Goal: Task Accomplishment & Management: Complete application form

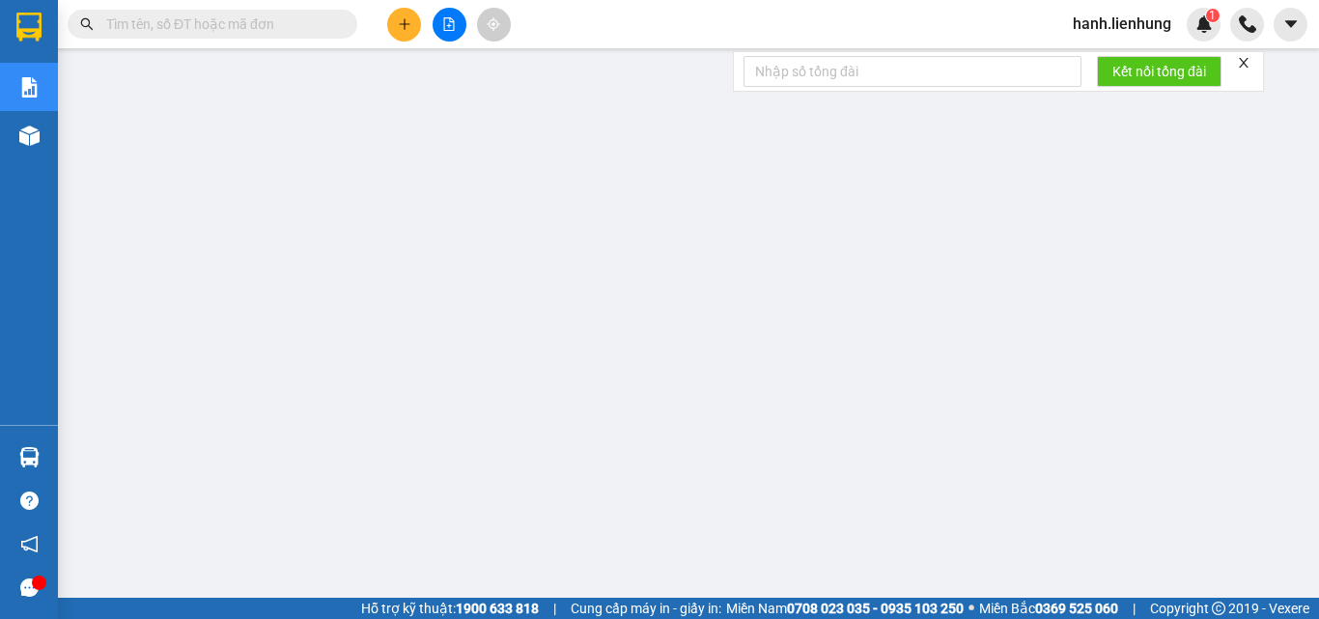
click at [191, 20] on input "text" at bounding box center [220, 24] width 228 height 21
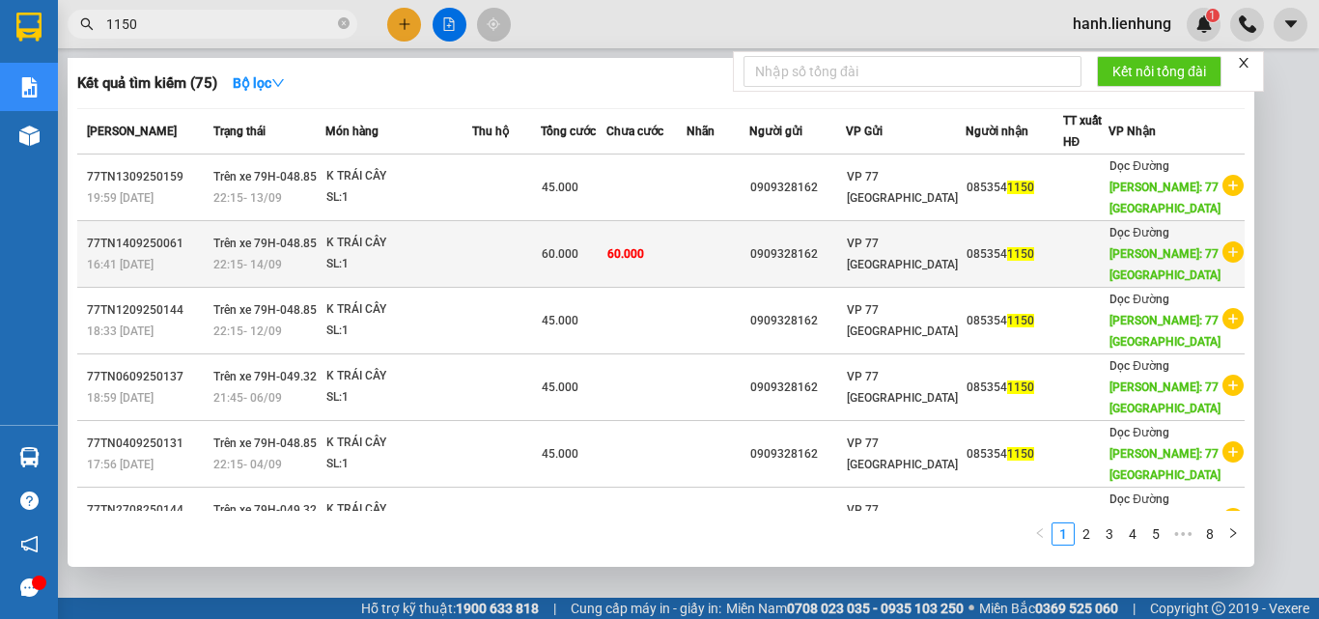
type input "1150"
click at [644, 253] on span "60.000" at bounding box center [626, 254] width 37 height 14
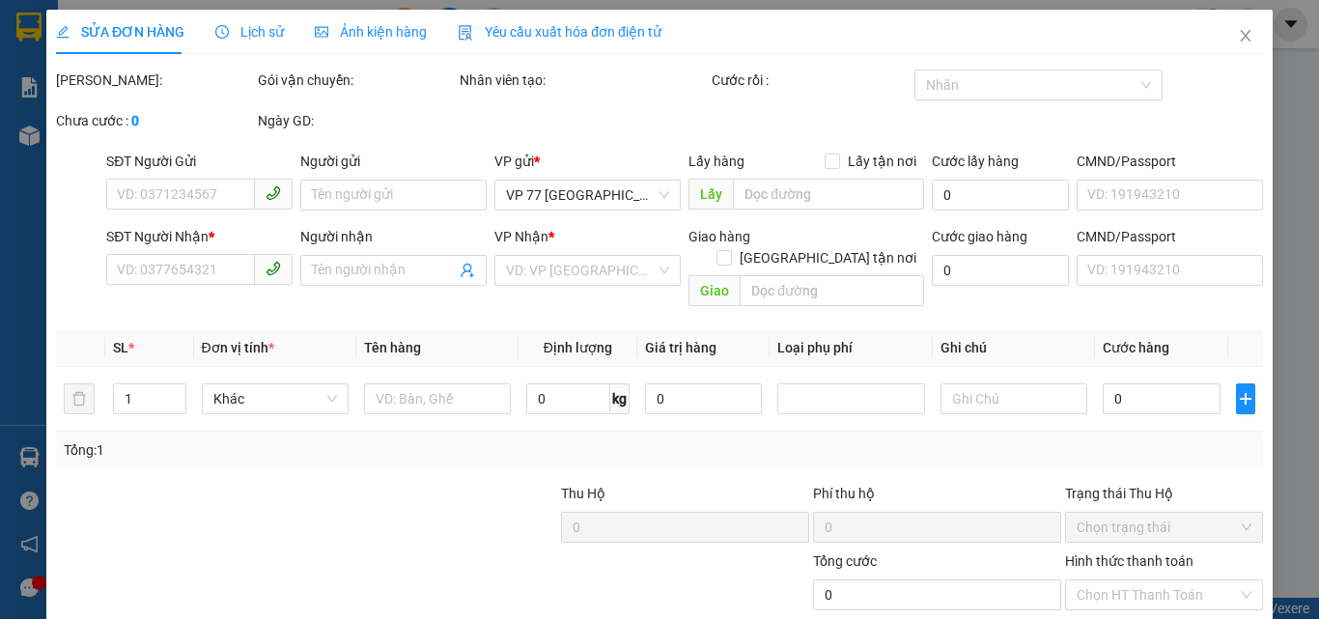
type input "0909328162"
type input "079202012500"
type input "0853541150"
type input "77 THÁI NGUYÊN"
type input "60.000"
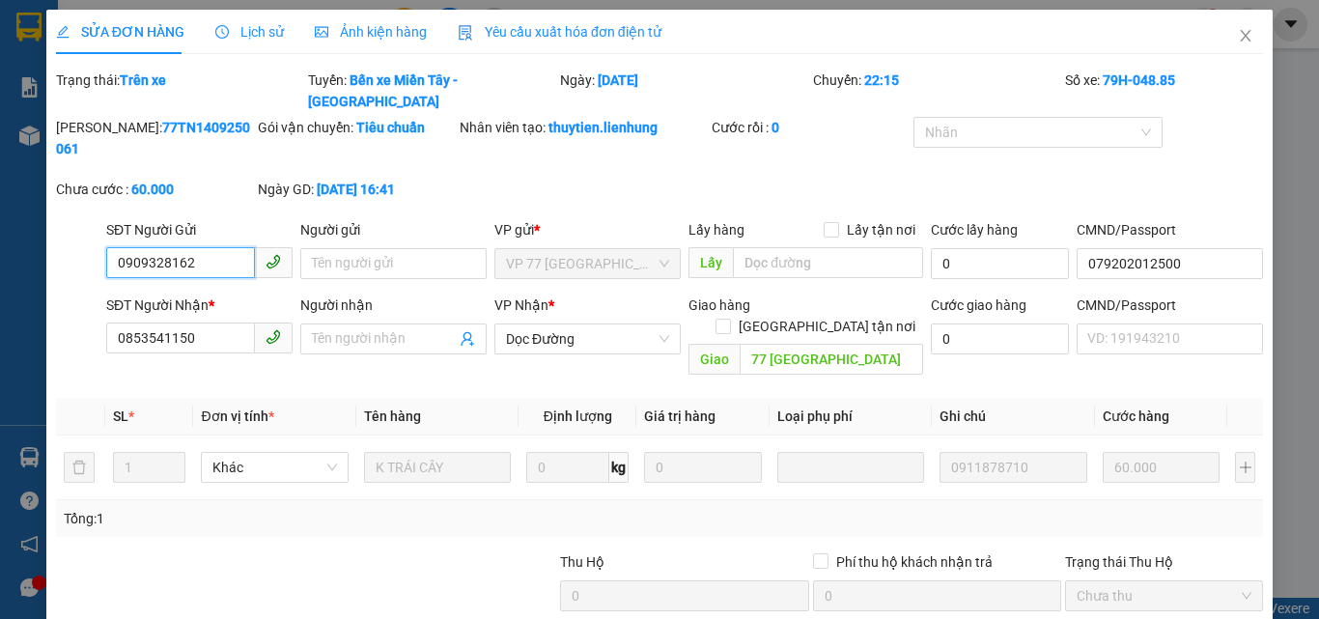
scroll to position [126, 0]
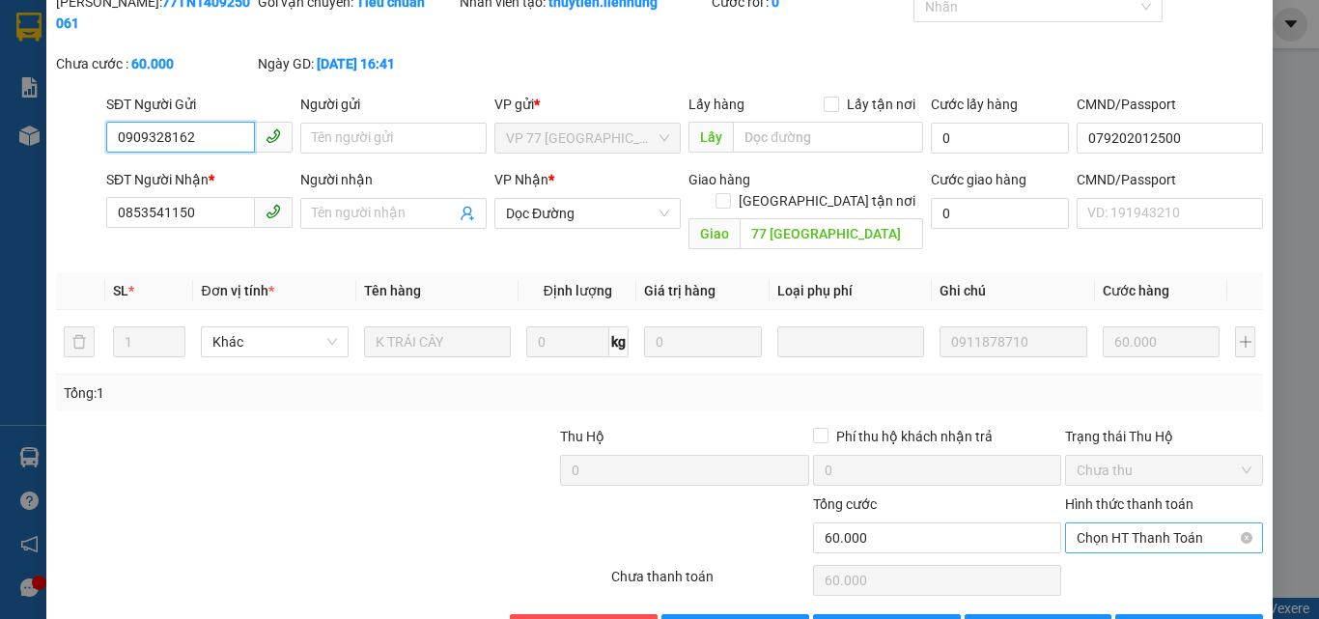
click at [1114, 523] on span "Chọn HT Thanh Toán" at bounding box center [1164, 537] width 175 height 29
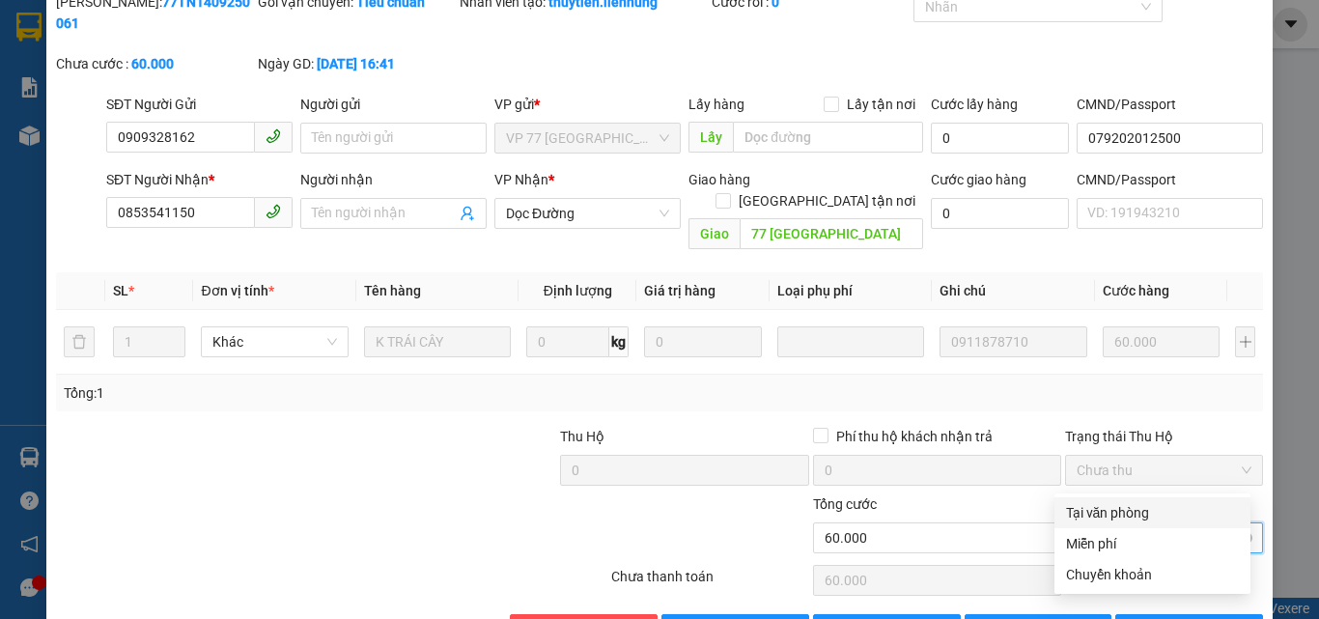
click at [1138, 510] on div "Tại văn phòng" at bounding box center [1152, 512] width 173 height 21
type input "0"
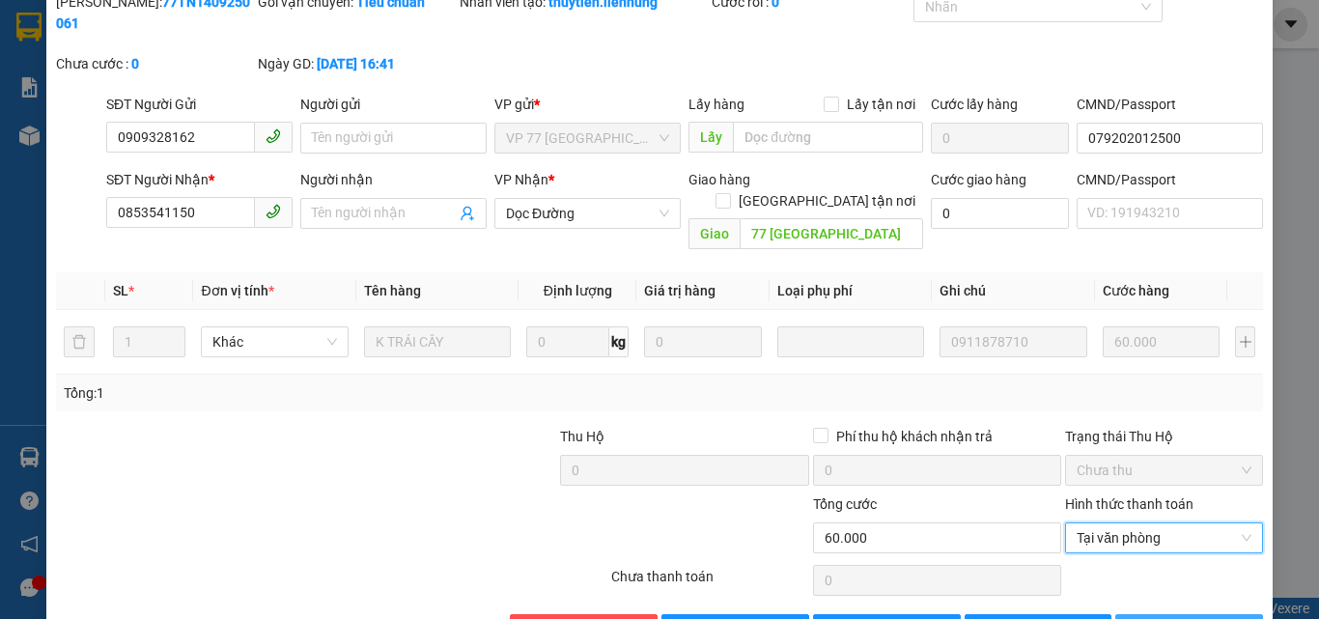
click at [1170, 618] on span "Lưu và In" at bounding box center [1219, 629] width 135 height 21
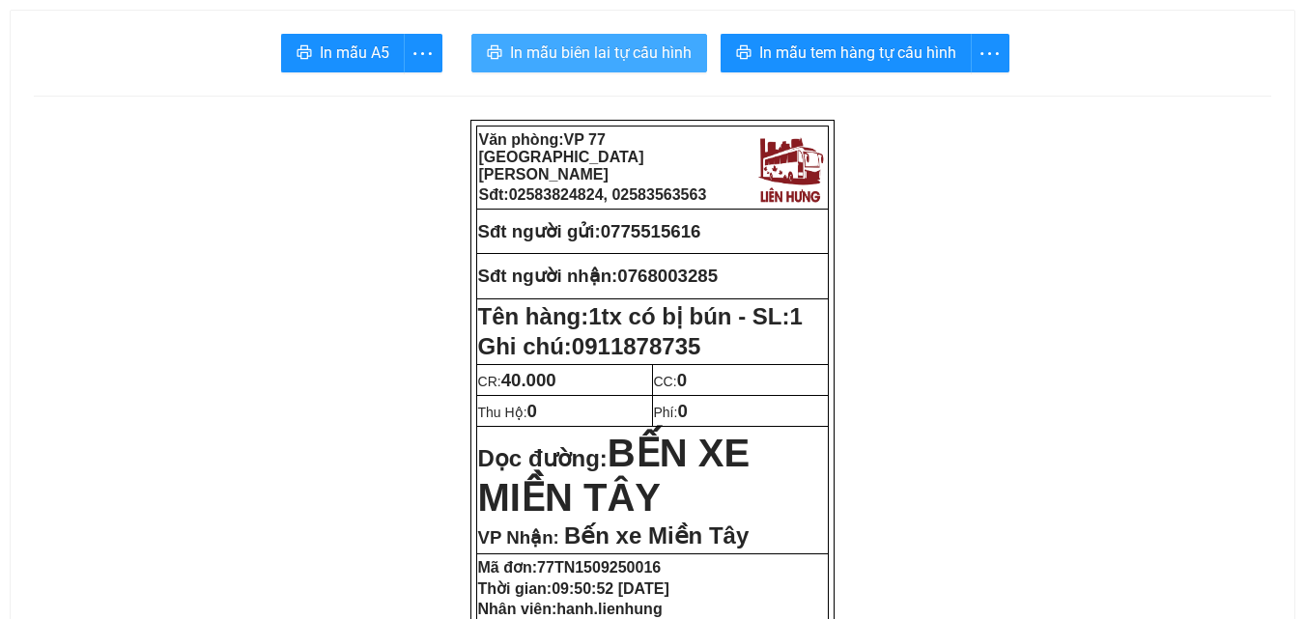
drag, startPoint x: 543, startPoint y: 50, endPoint x: 142, endPoint y: 599, distance: 679.4
click at [543, 62] on span "In mẫu biên lai tự cấu hình" at bounding box center [601, 53] width 182 height 24
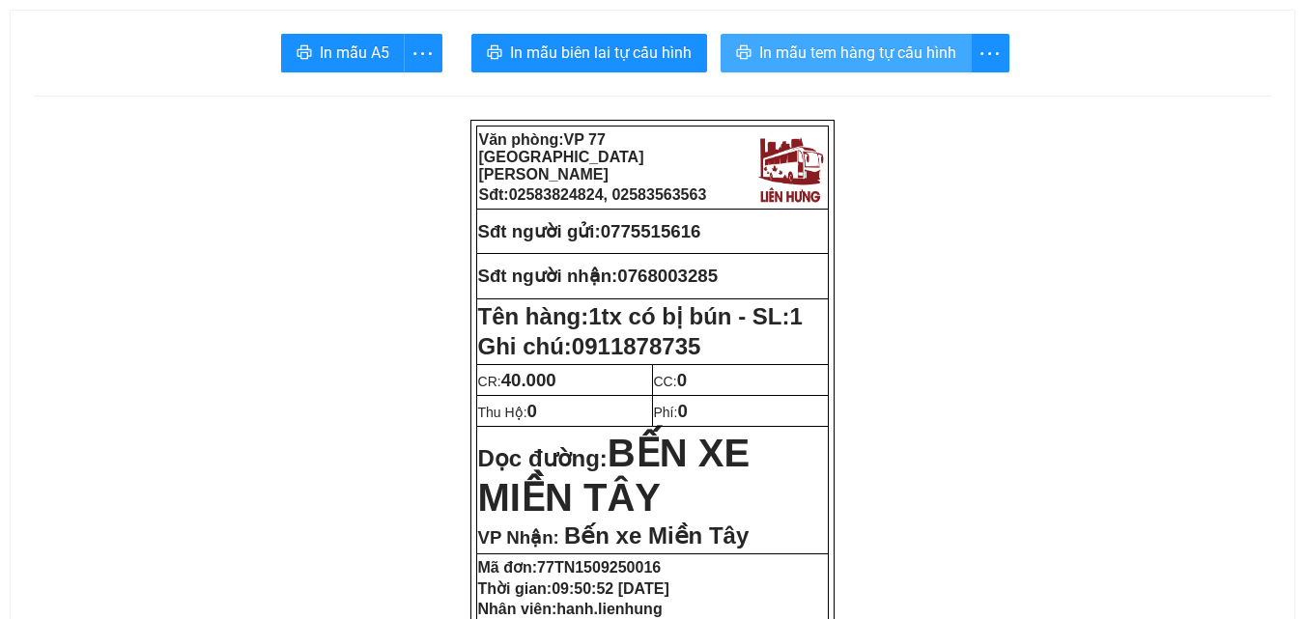
click at [916, 61] on span "In mẫu tem hàng tự cấu hình" at bounding box center [857, 53] width 197 height 24
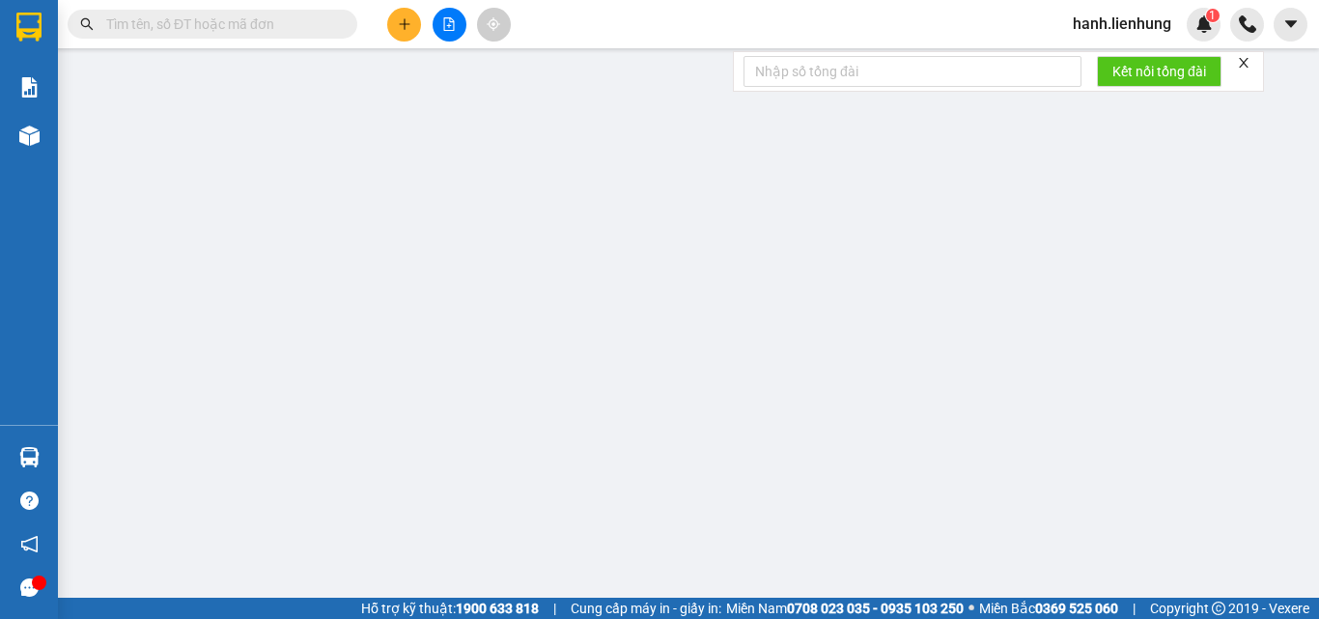
click at [205, 29] on input "text" at bounding box center [220, 24] width 228 height 21
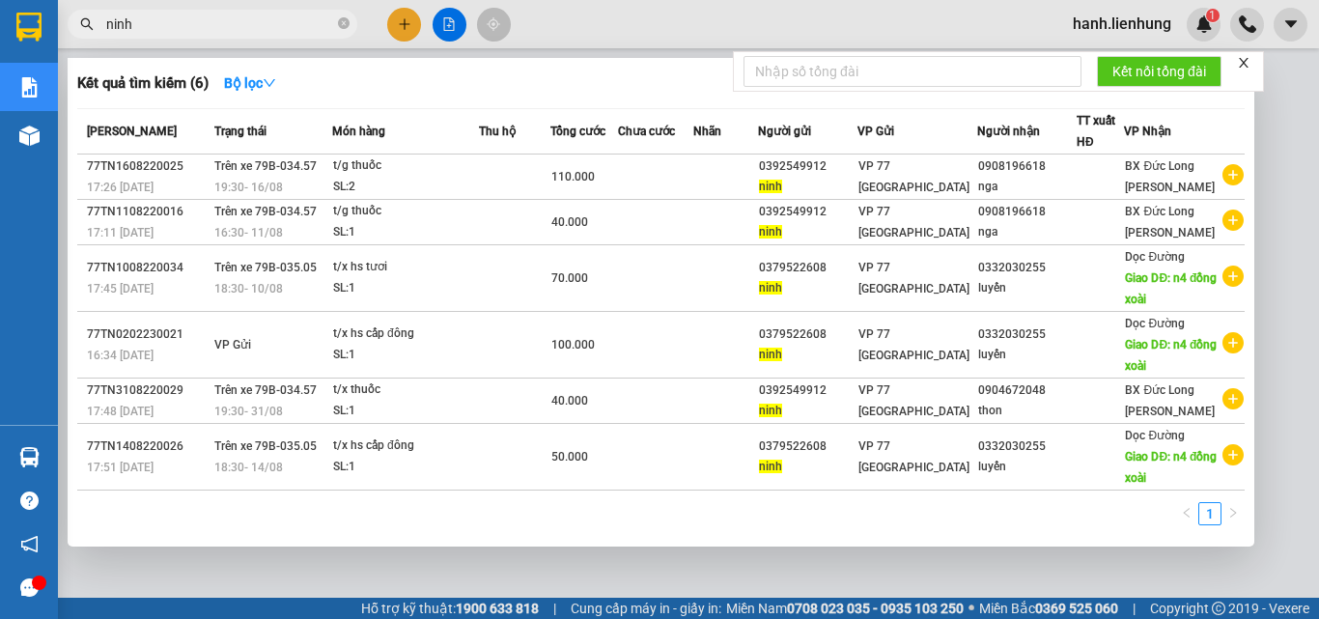
type input "ninh"
click at [442, 15] on div at bounding box center [659, 309] width 1319 height 619
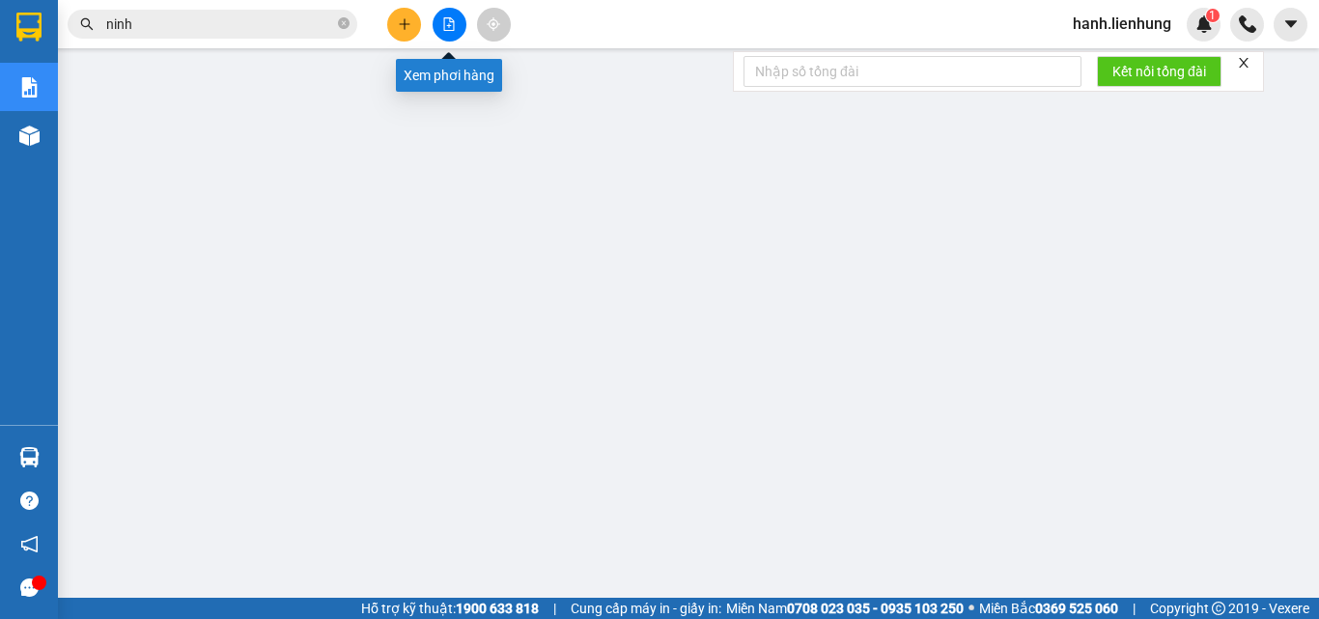
click at [462, 24] on button at bounding box center [450, 25] width 34 height 34
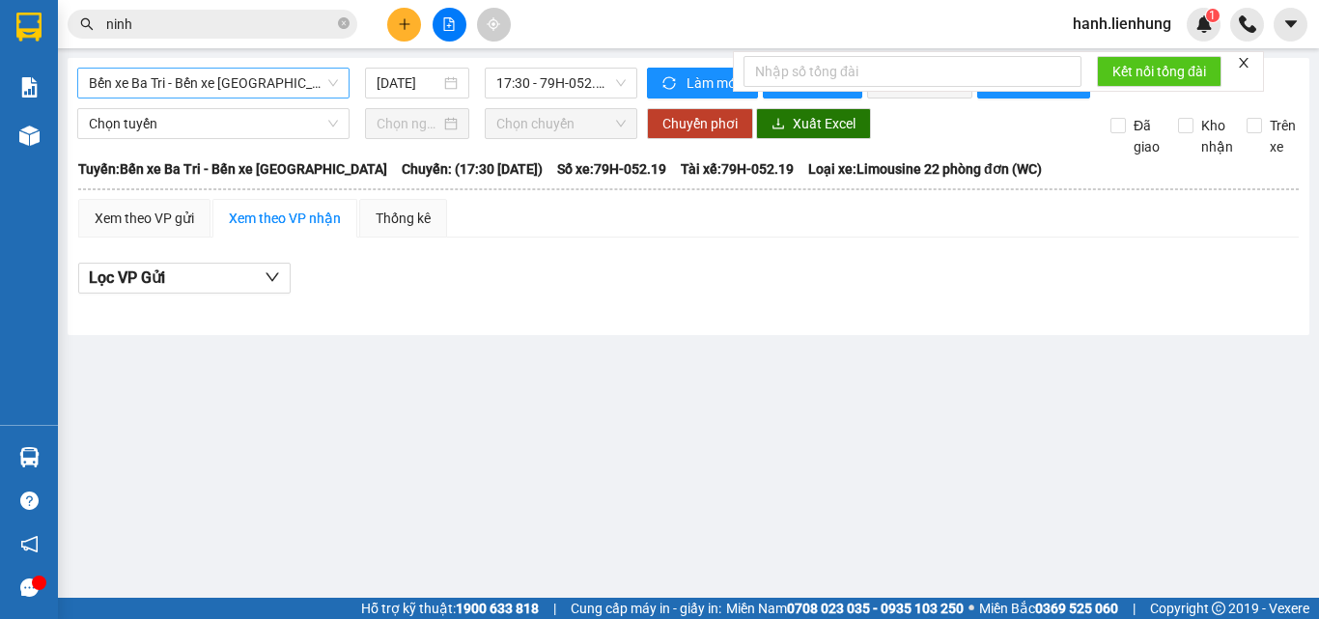
click at [182, 85] on span "Bến xe Ba Tri - Bến xe Vạn Ninh" at bounding box center [213, 83] width 249 height 29
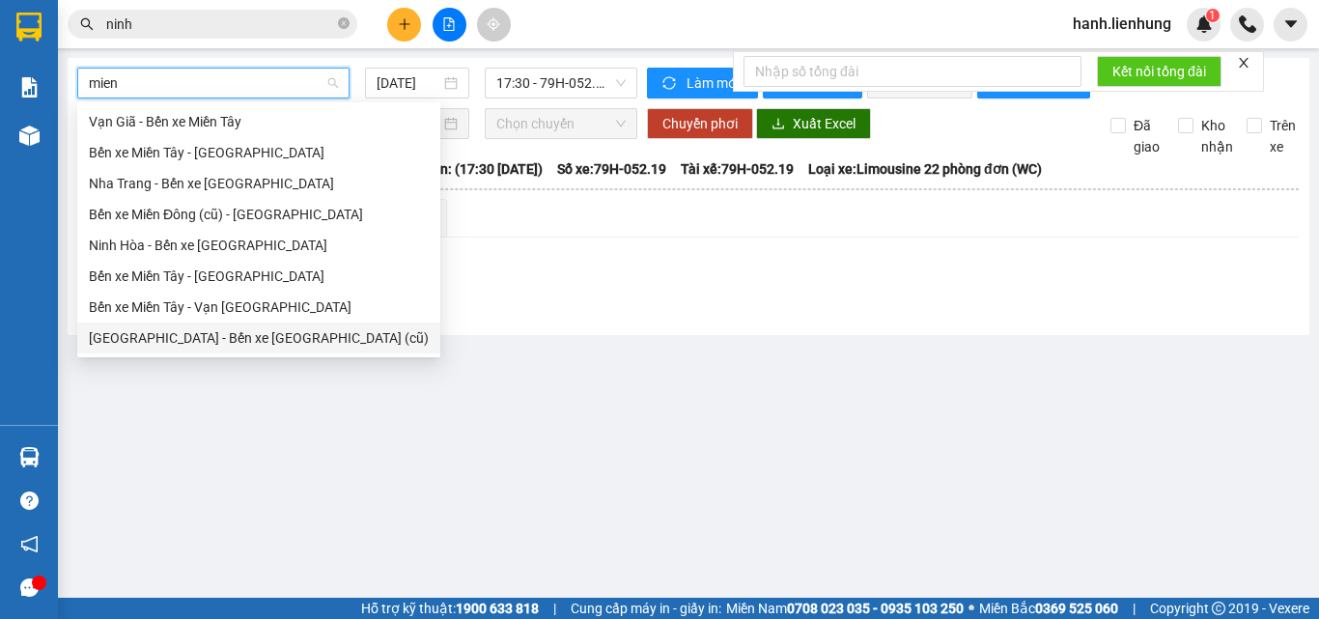
type input "mien"
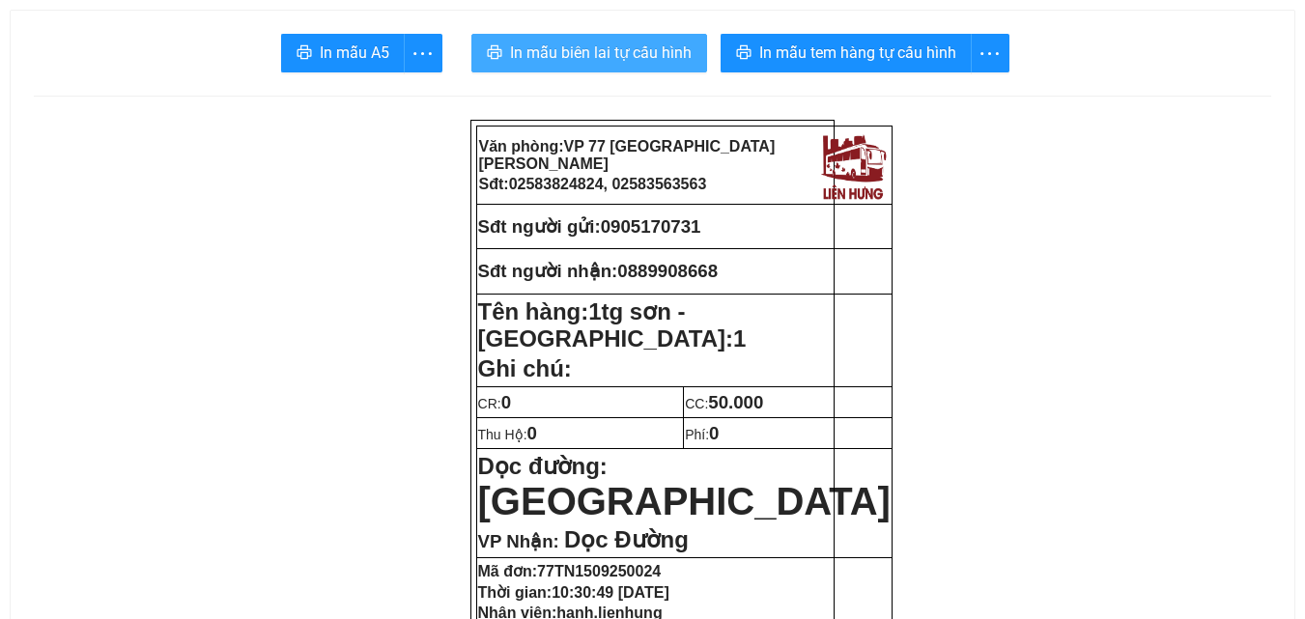
click at [627, 54] on span "In mẫu biên lai tự cấu hình" at bounding box center [601, 53] width 182 height 24
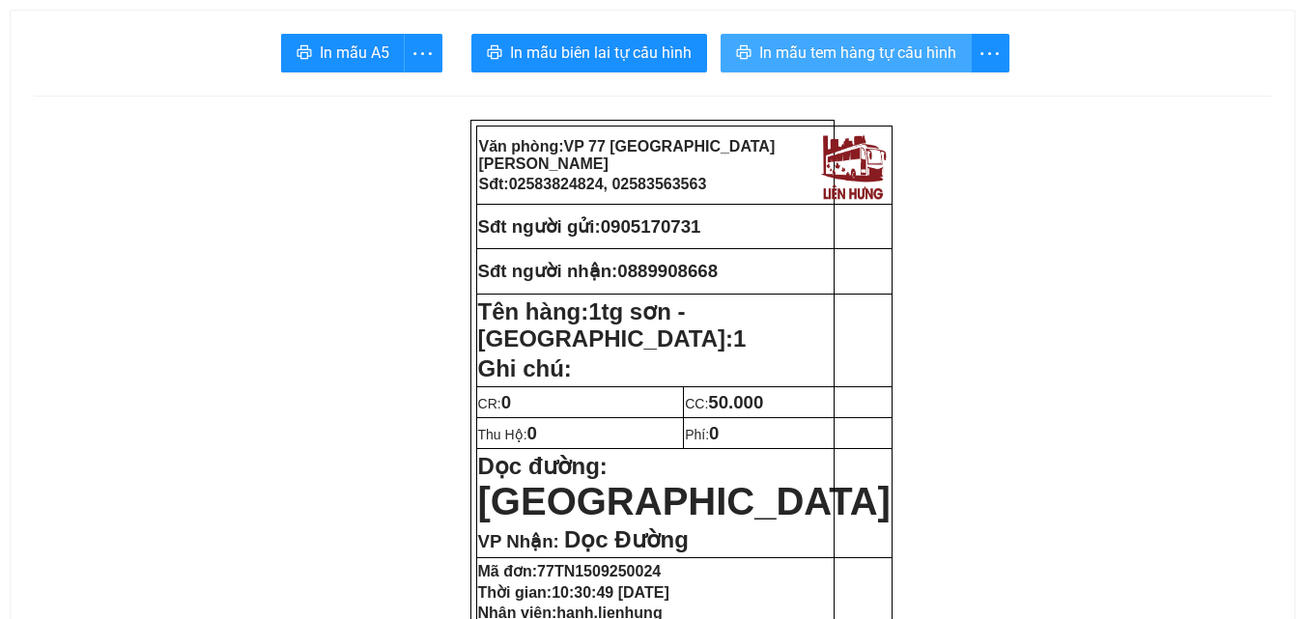
click at [911, 51] on span "In mẫu tem hàng tự cấu hình" at bounding box center [857, 53] width 197 height 24
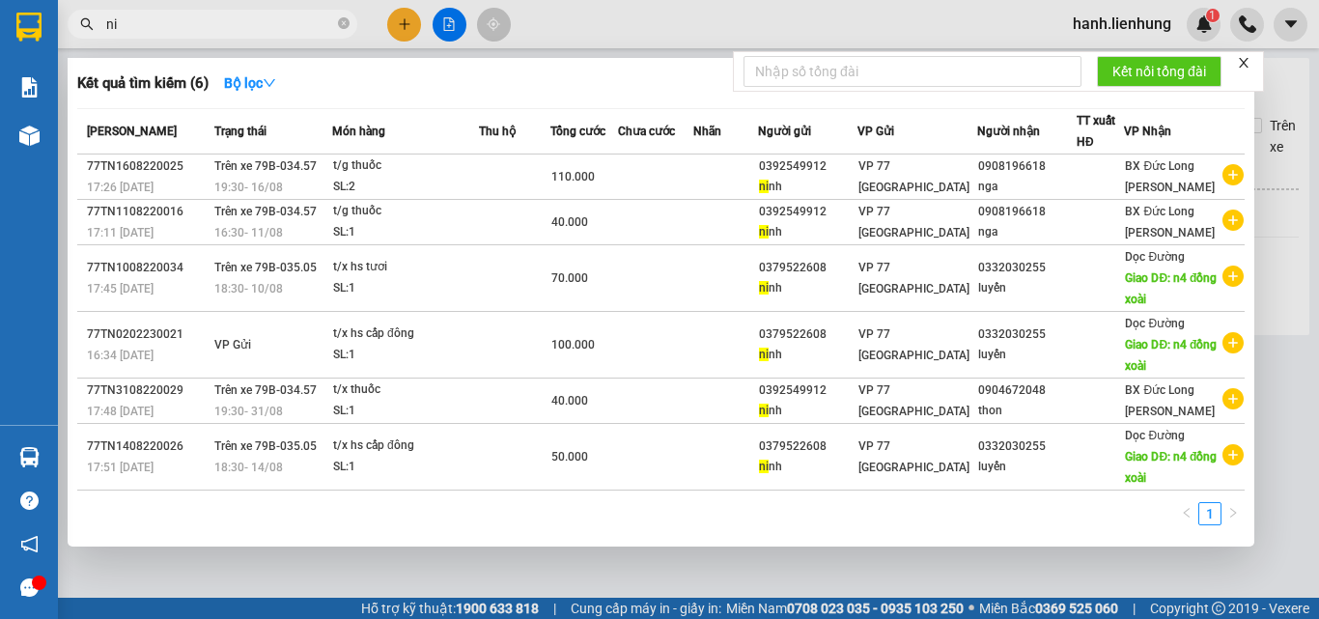
type input "n"
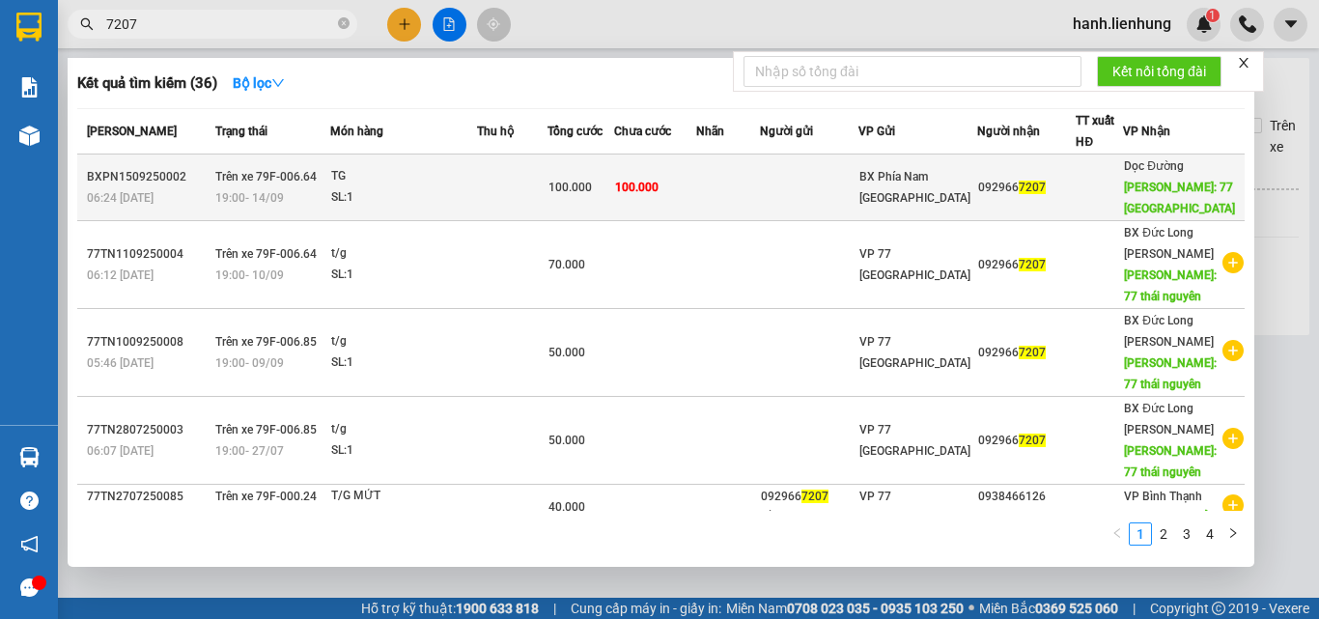
type input "7207"
click at [859, 197] on td at bounding box center [809, 188] width 99 height 67
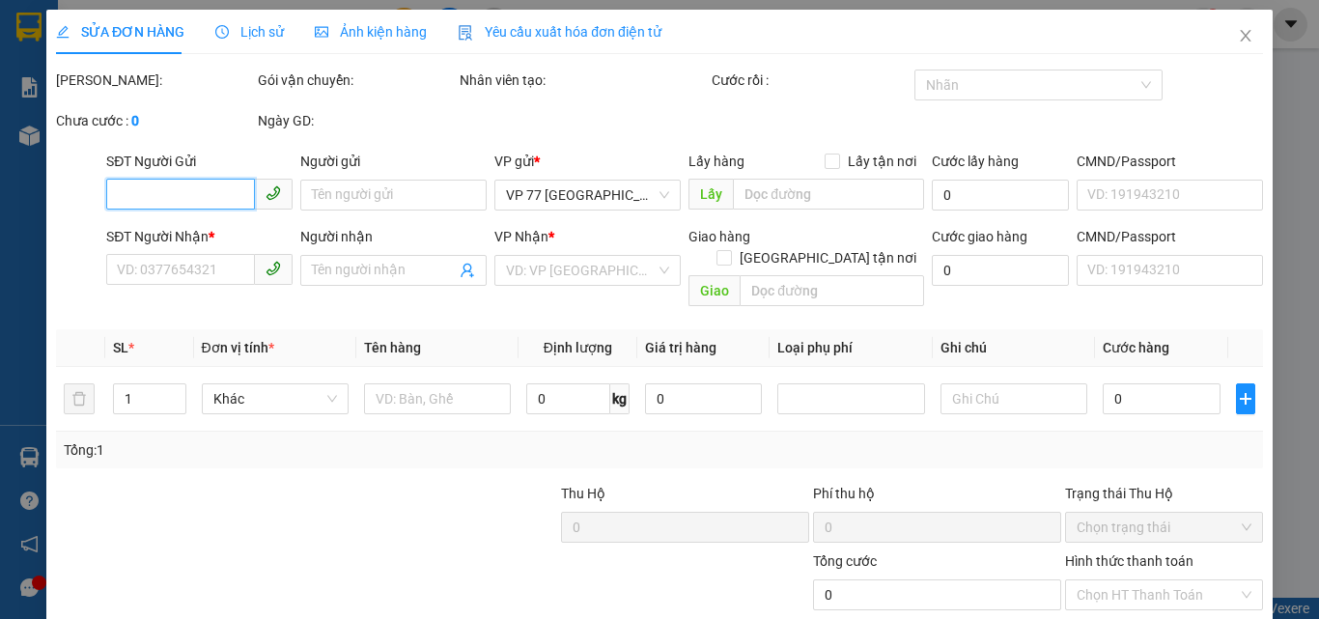
type input "0929667207"
type input "77 [GEOGRAPHIC_DATA]"
type input "100.000"
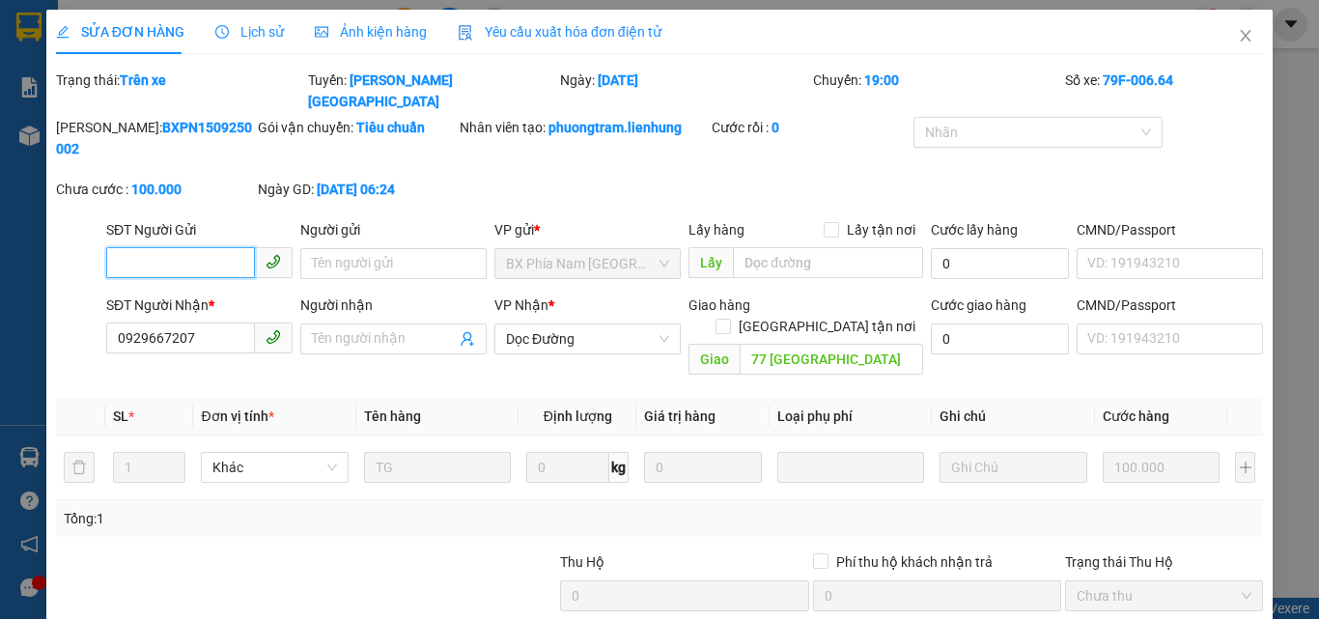
scroll to position [126, 0]
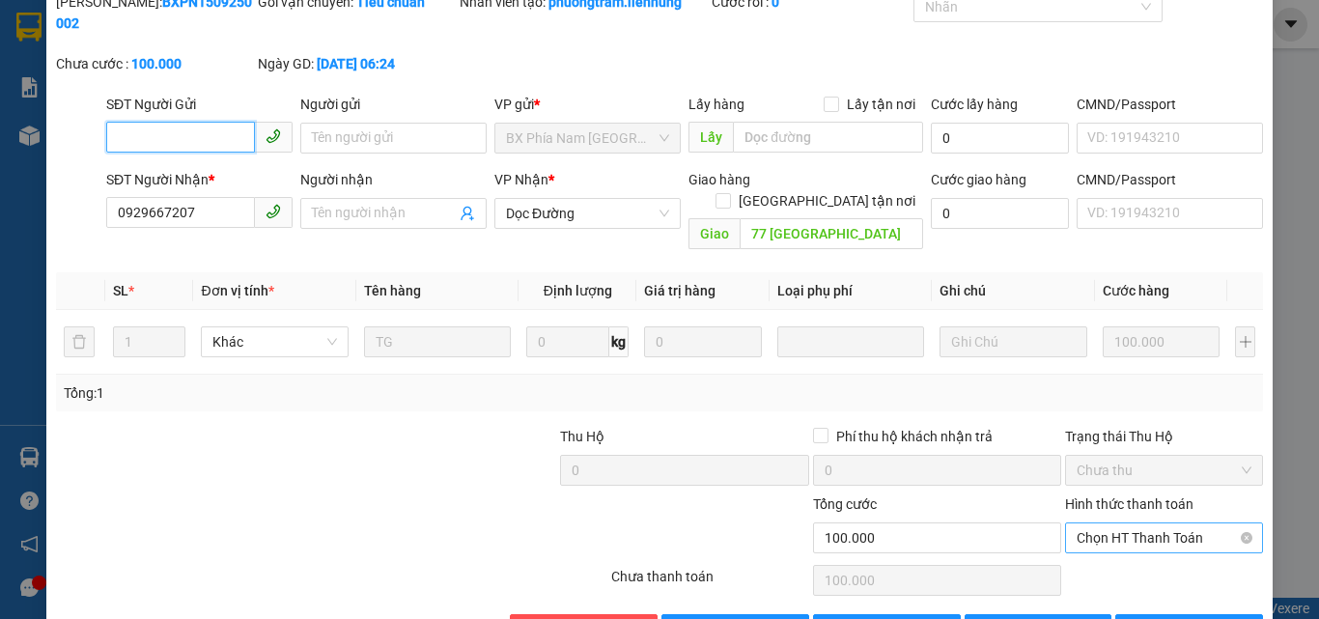
click at [1125, 523] on span "Chọn HT Thanh Toán" at bounding box center [1164, 537] width 175 height 29
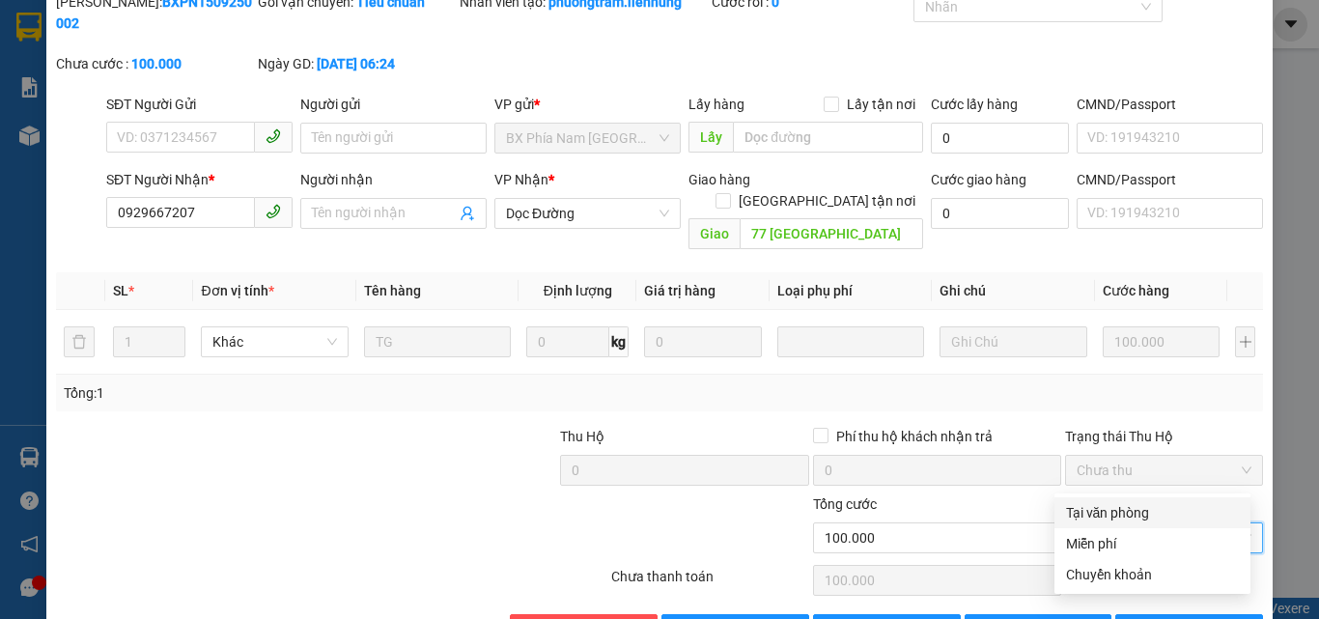
click at [1140, 515] on div "Tại văn phòng" at bounding box center [1152, 512] width 173 height 21
type input "0"
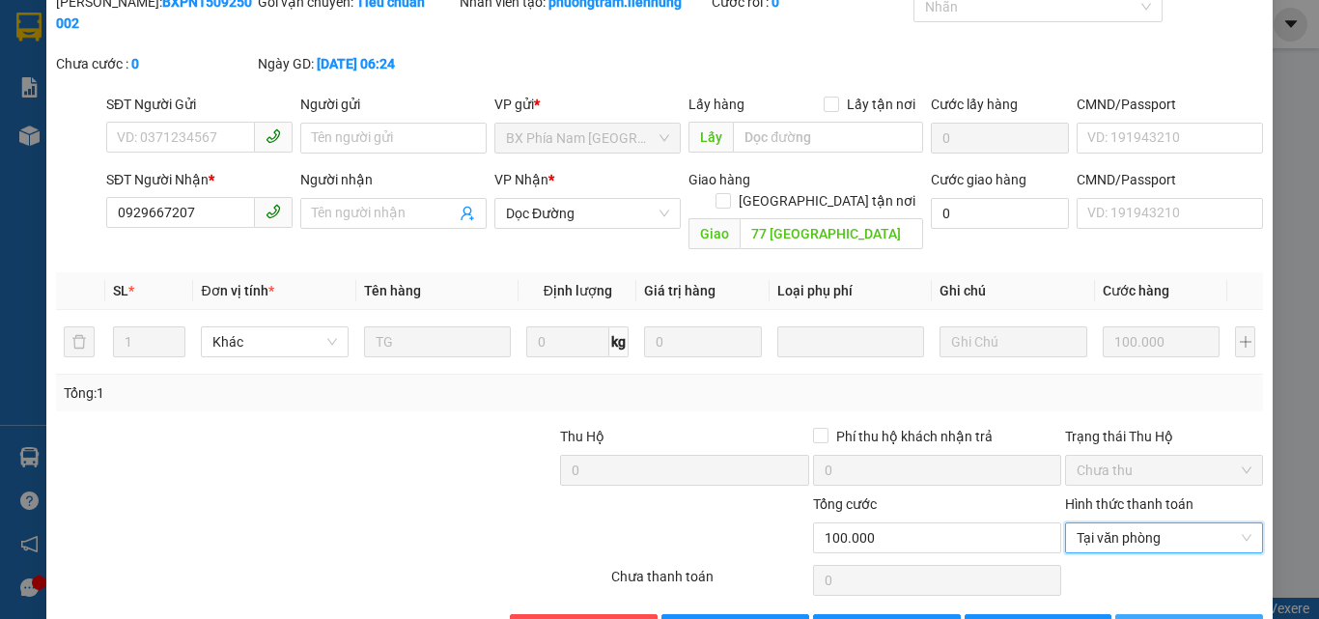
click at [1173, 618] on span "[PERSON_NAME] và In" at bounding box center [1219, 629] width 135 height 21
